Goal: Task Accomplishment & Management: Use online tool/utility

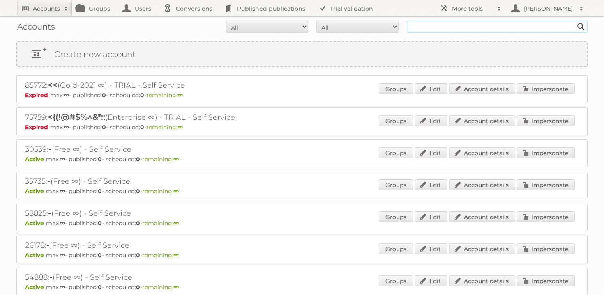
click at [424, 28] on input "text" at bounding box center [497, 27] width 181 height 12
type input "cheil"
click at [575, 21] on input "Search" at bounding box center [581, 27] width 12 height 12
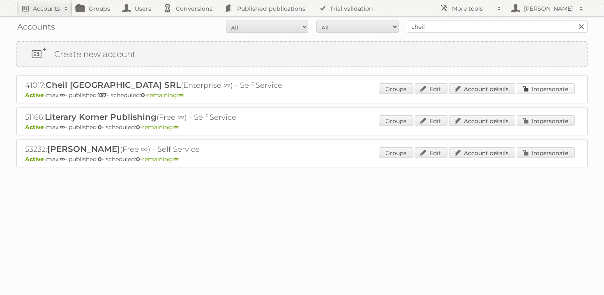
click at [549, 90] on link "Impersonate" at bounding box center [546, 88] width 58 height 11
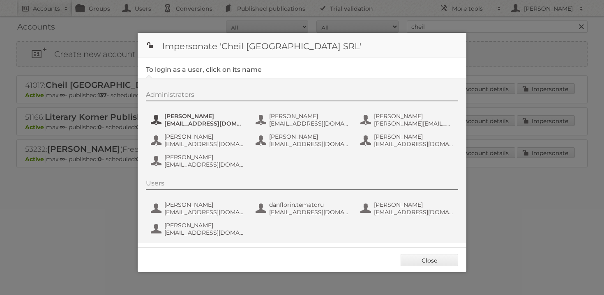
click at [193, 125] on span "[EMAIL_ADDRESS][DOMAIN_NAME]" at bounding box center [204, 123] width 80 height 7
